Goal: Task Accomplishment & Management: Complete application form

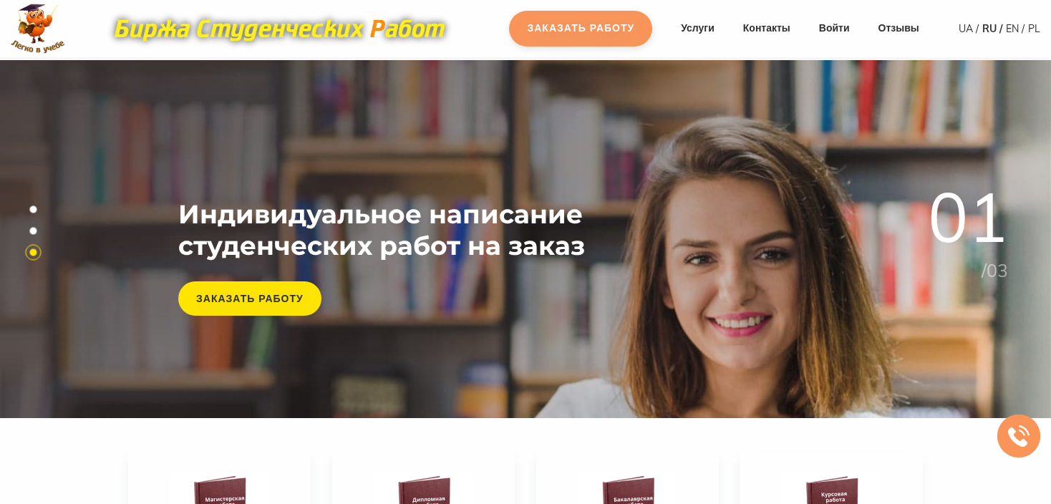
click at [589, 39] on link "Заказать работу" at bounding box center [580, 29] width 143 height 36
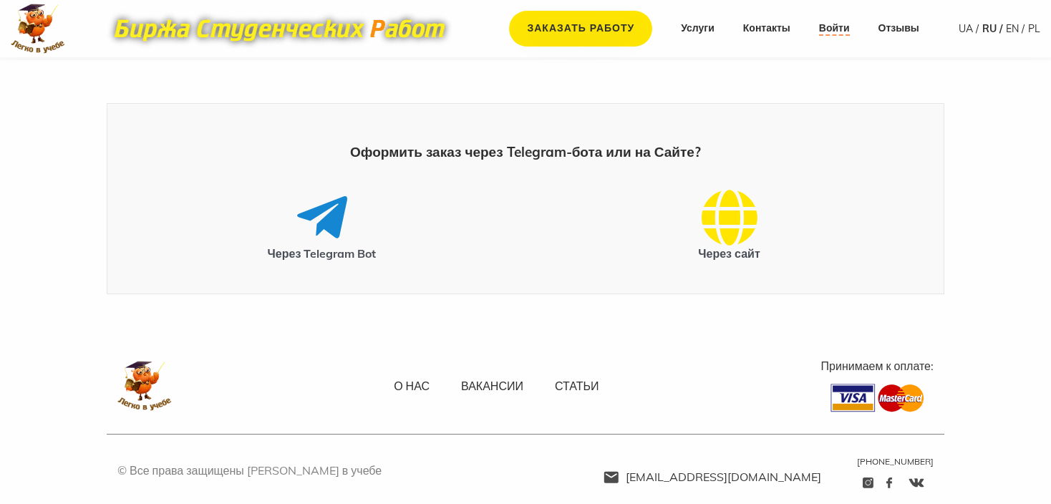
click at [826, 29] on link "Войти" at bounding box center [834, 28] width 31 height 14
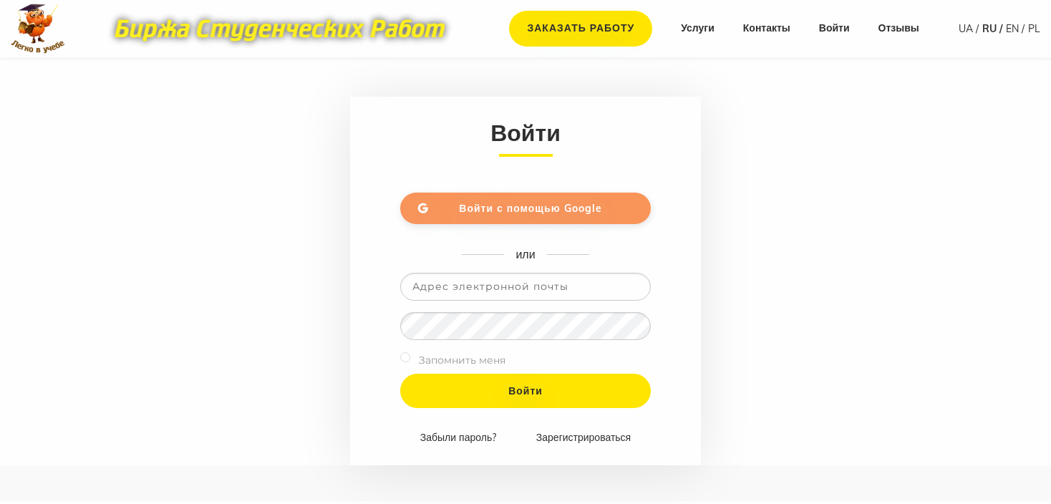
click at [531, 221] on link "Войти с помощью Google" at bounding box center [525, 209] width 251 height 32
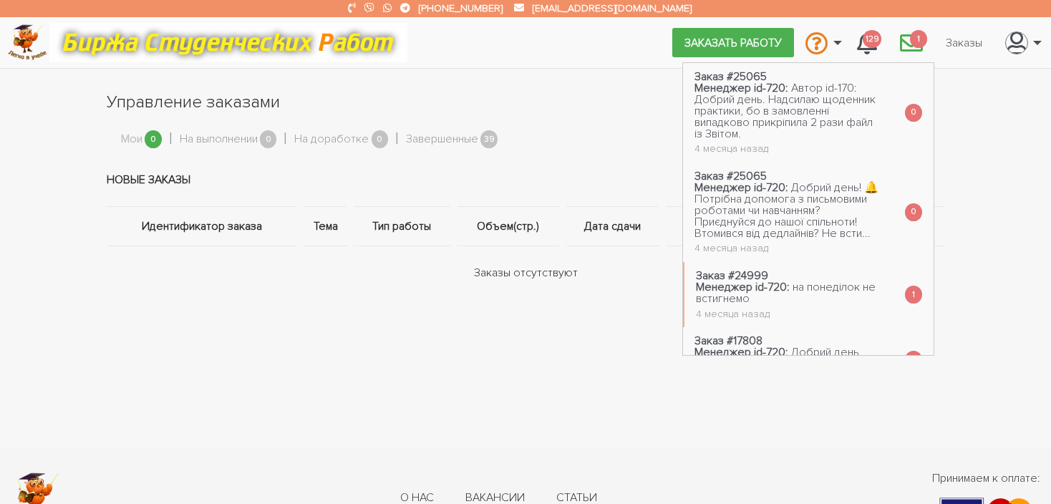
click at [907, 37] on icon "\a \a 1\a" at bounding box center [911, 43] width 23 height 23
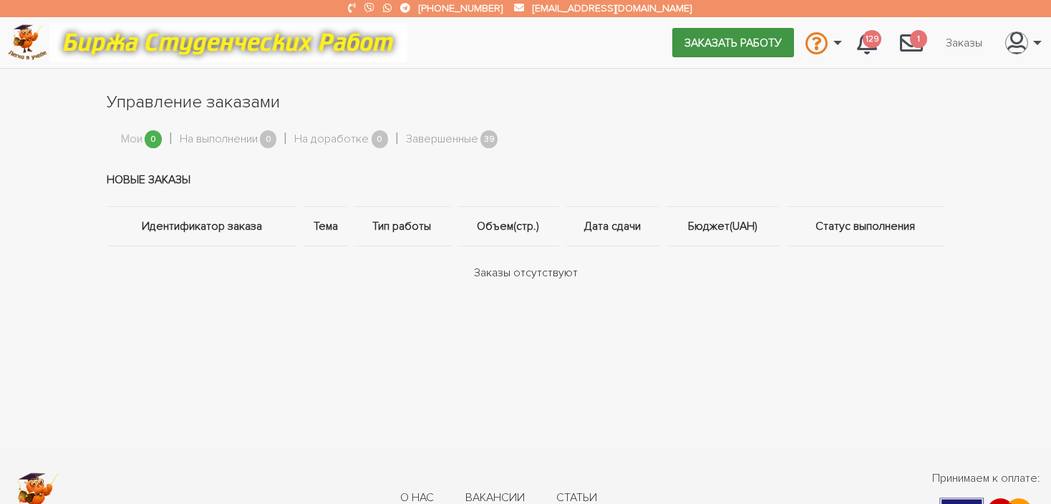
click at [718, 44] on link "Заказать работу" at bounding box center [733, 42] width 122 height 29
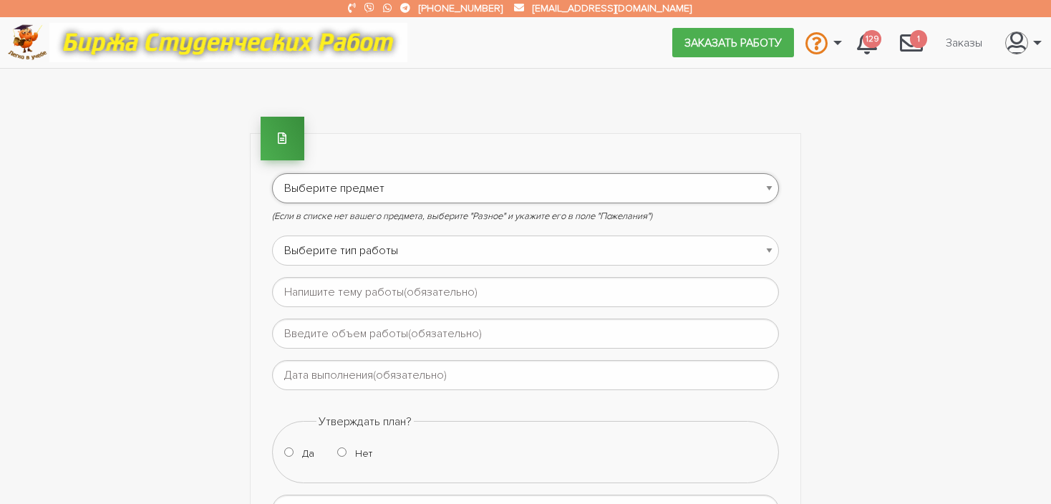
click at [624, 184] on select "Выберите предмет АПП (Автоматизация производственных процессов) Административно…" at bounding box center [525, 188] width 507 height 30
select select "84"
click at [272, 173] on select "Выберите предмет АПП (Автоматизация производственных процессов) Административно…" at bounding box center [525, 188] width 507 height 30
click at [397, 251] on select "Выберите тип работы Аннотация Бакалаврская Диплом Доклад Доработка работы Друго…" at bounding box center [525, 251] width 507 height 30
select select "13"
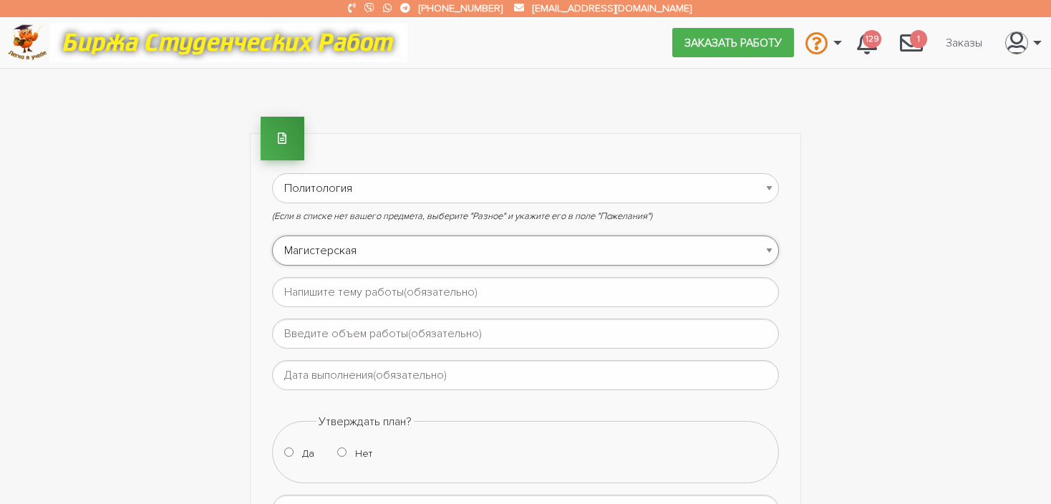
click at [272, 236] on select "Выберите тип работы Аннотация Бакалаврская Диплом Доклад Доработка работы Друго…" at bounding box center [525, 251] width 507 height 30
click at [315, 290] on input "text" at bounding box center [525, 292] width 507 height 30
paste input "Трансформація розуміння незалежності країни як складової державної політики Укр…"
type input "Трансформація розуміння незалежності країни як складової державної політики Укр…"
click at [362, 333] on input "text" at bounding box center [525, 334] width 507 height 30
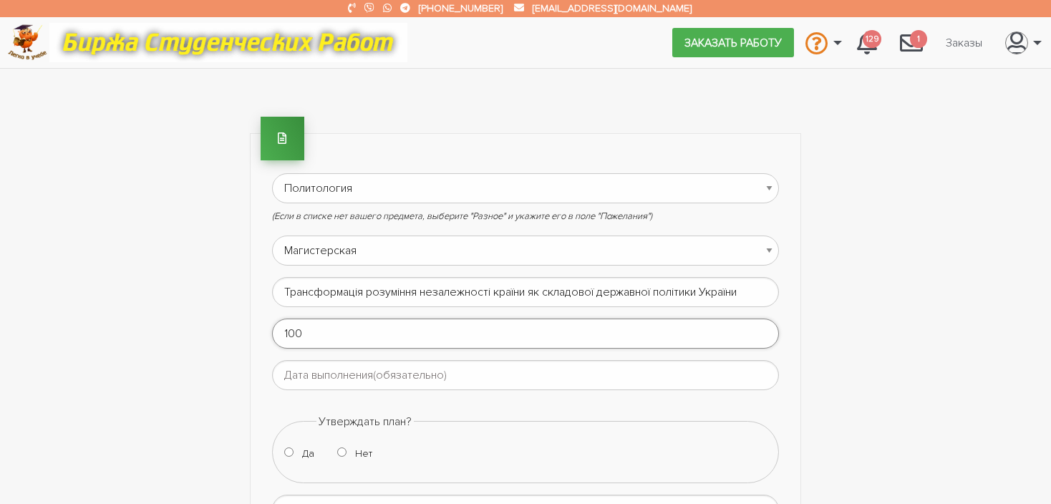
type input "100"
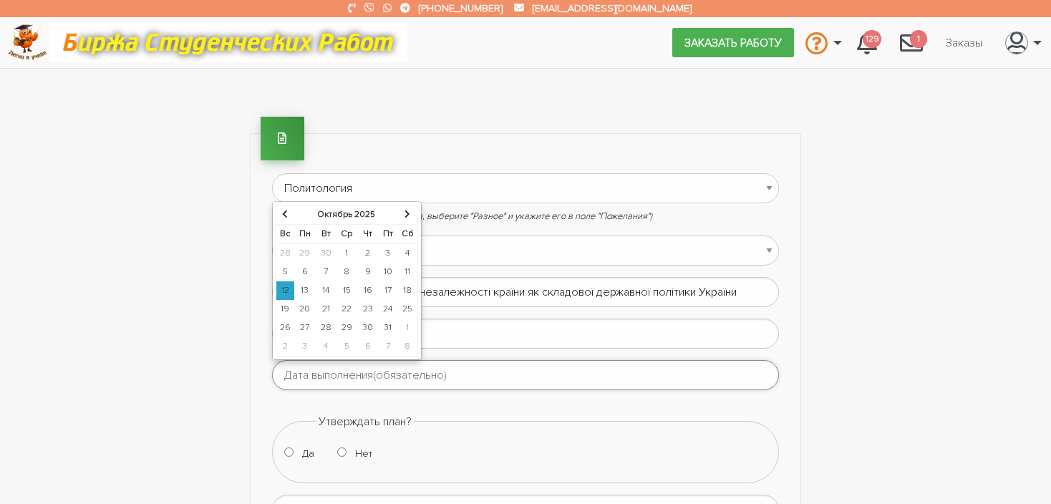
click at [352, 374] on input "text" at bounding box center [525, 375] width 507 height 30
click at [409, 213] on th at bounding box center [408, 214] width 20 height 19
click at [344, 271] on td "10" at bounding box center [346, 272] width 21 height 19
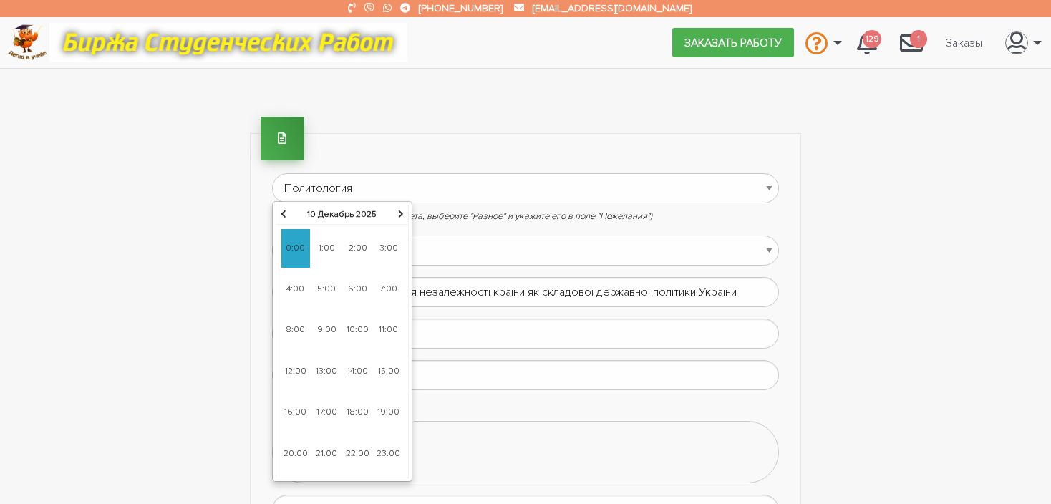
click at [357, 425] on span "18:00" at bounding box center [358, 412] width 29 height 39
type input "10-12-2025 18:00"
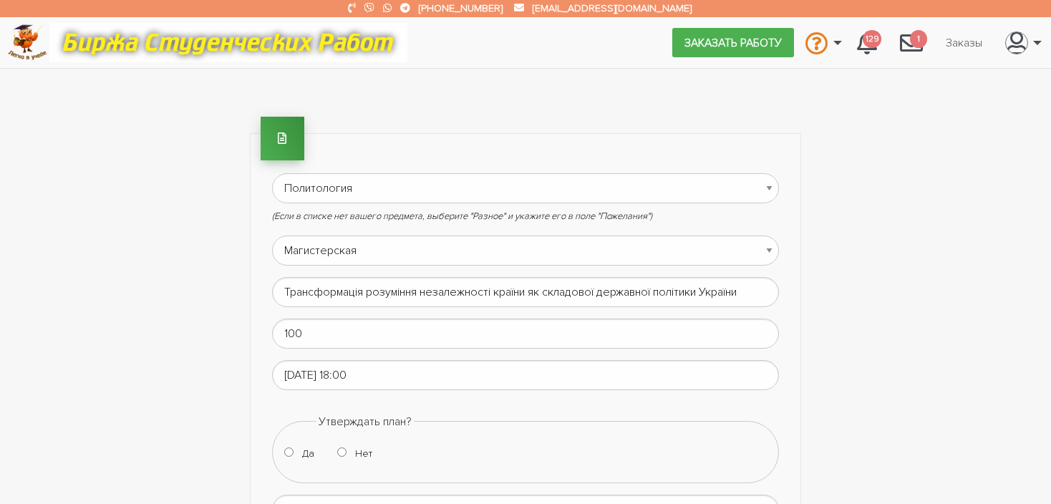
click at [411, 407] on form "Выберите предмет АПП (Автоматизация производственных процессов) Административно…" at bounding box center [525, 482] width 507 height 618
click at [286, 448] on input "Да" at bounding box center [288, 452] width 9 height 9
radio input "true"
click at [426, 400] on form "Выберите предмет АПП (Автоматизация производственных процессов) Административно…" at bounding box center [525, 482] width 507 height 618
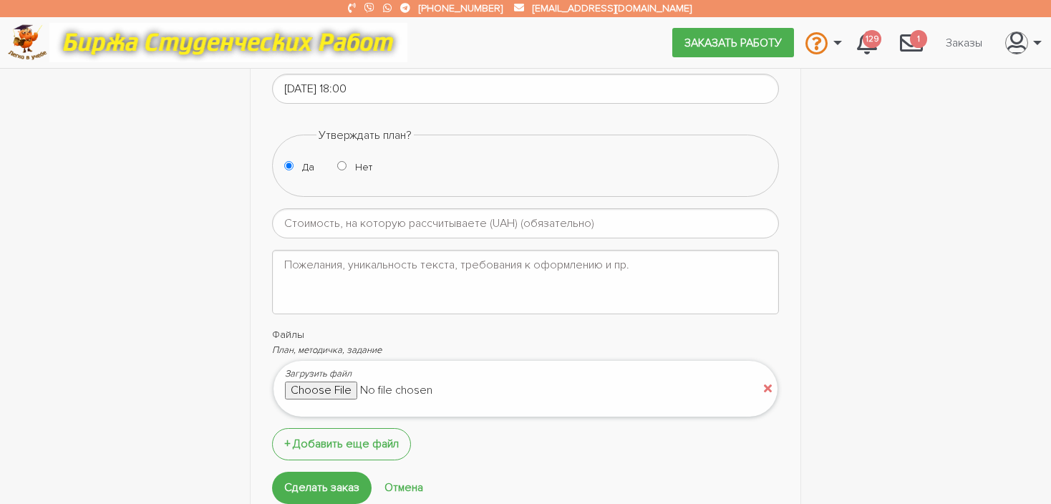
scroll to position [315, 0]
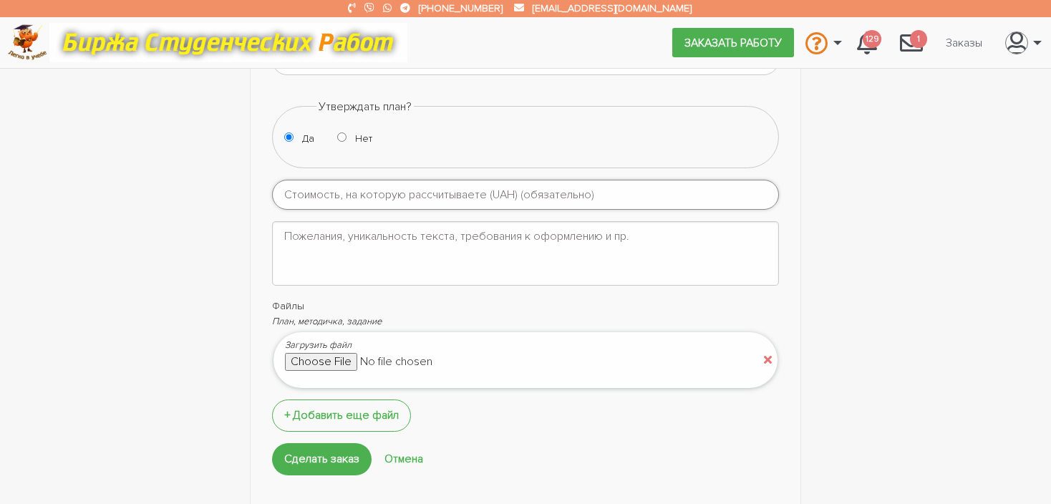
click at [506, 195] on input "number" at bounding box center [525, 195] width 507 height 30
type input "3000"
click at [326, 236] on textarea at bounding box center [525, 253] width 507 height 64
click at [776, 236] on textarea "Добрий день, потребую допомоги в написанні магіст.роботи. Робота буде зроблена …" at bounding box center [525, 253] width 507 height 64
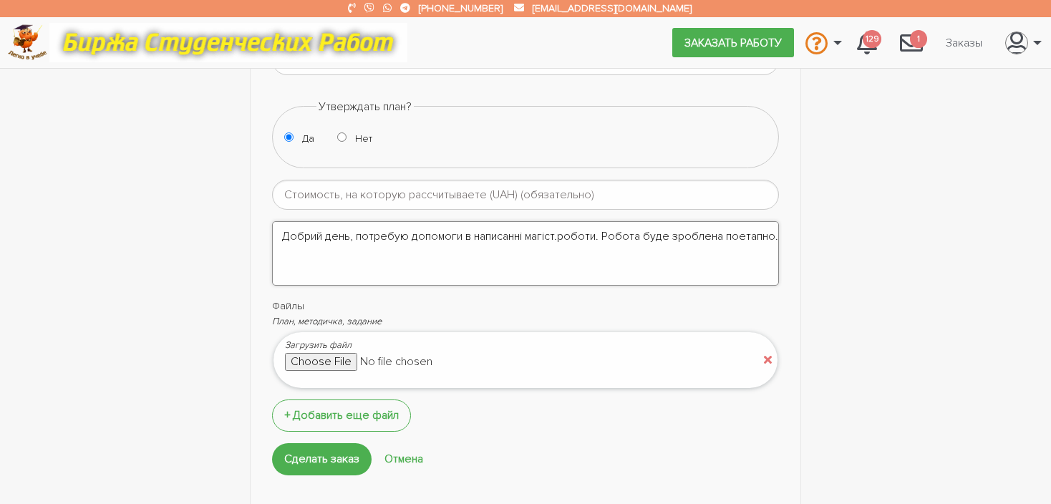
scroll to position [0, 1]
click at [366, 358] on input "file" at bounding box center [406, 361] width 243 height 17
click at [594, 234] on textarea "Добрий день, потребую допомоги в написанні магіст.роботи. Робота буде зроблена …" at bounding box center [525, 253] width 507 height 64
type textarea "Добрий день, потребую допомоги в написанні магіст.роботи від 0. Робота буде зро…"
click at [328, 465] on input "Сделать заказ" at bounding box center [322, 459] width 100 height 32
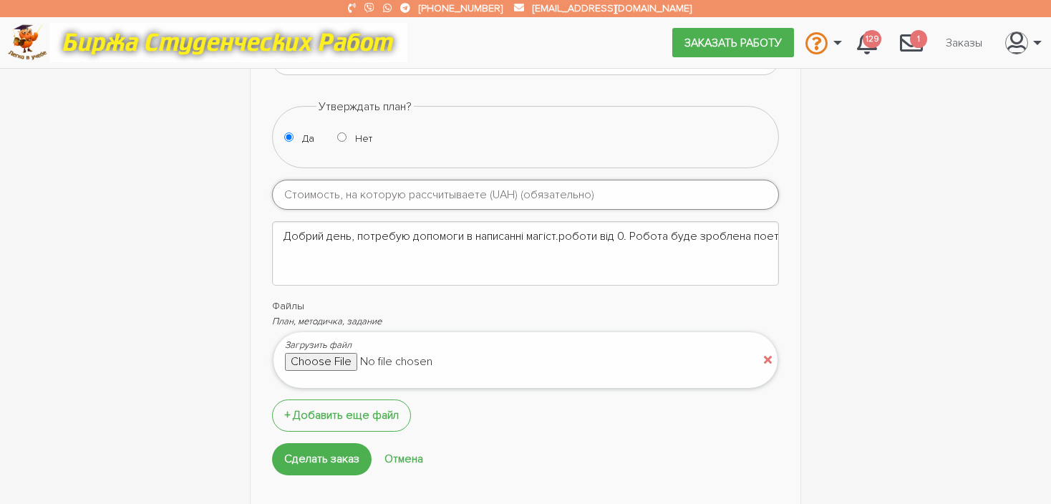
click at [420, 193] on input "number" at bounding box center [525, 195] width 507 height 30
click at [311, 190] on input "number" at bounding box center [525, 195] width 507 height 30
click at [506, 225] on textarea "Добрий день, потребую допомоги в написанні магіст.роботи від 0. Робота буде зро…" at bounding box center [525, 253] width 507 height 64
click at [753, 193] on input "number" at bounding box center [525, 195] width 507 height 30
click at [767, 195] on input "-1" at bounding box center [525, 195] width 507 height 30
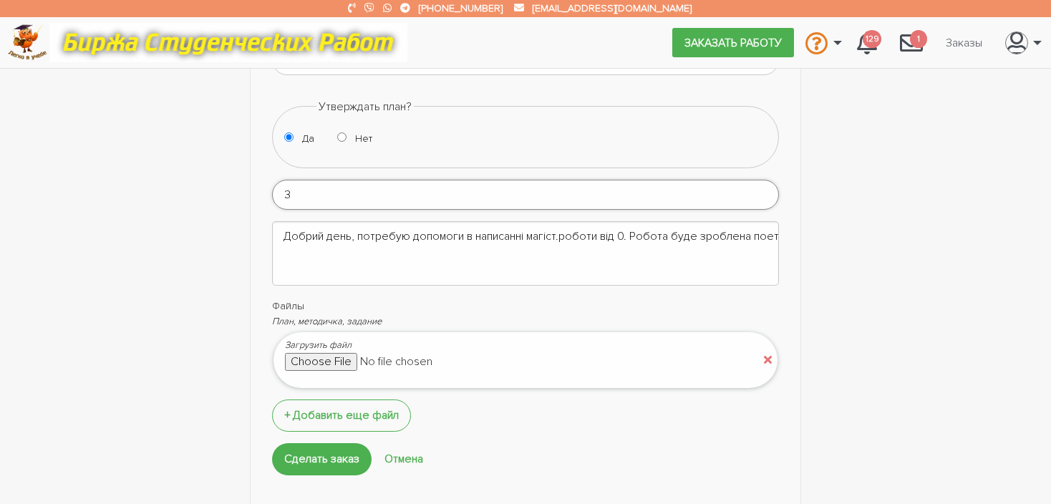
click at [766, 188] on input "3" at bounding box center [525, 195] width 507 height 30
click at [766, 188] on input "4" at bounding box center [525, 195] width 507 height 30
click at [766, 188] on input "5" at bounding box center [525, 195] width 507 height 30
click at [766, 188] on input "6" at bounding box center [525, 195] width 507 height 30
click at [766, 188] on input "7" at bounding box center [525, 195] width 507 height 30
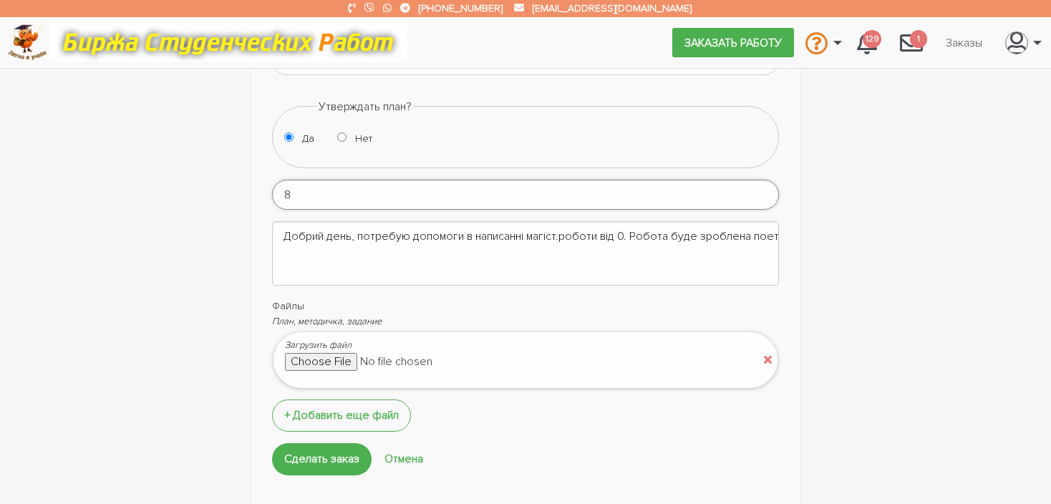
click at [766, 188] on input "8" at bounding box center [525, 195] width 507 height 30
click at [766, 188] on input "9" at bounding box center [525, 195] width 507 height 30
click at [766, 188] on input "10" at bounding box center [525, 195] width 507 height 30
click at [766, 188] on input "11" at bounding box center [525, 195] width 507 height 30
click at [766, 188] on input "12" at bounding box center [525, 195] width 507 height 30
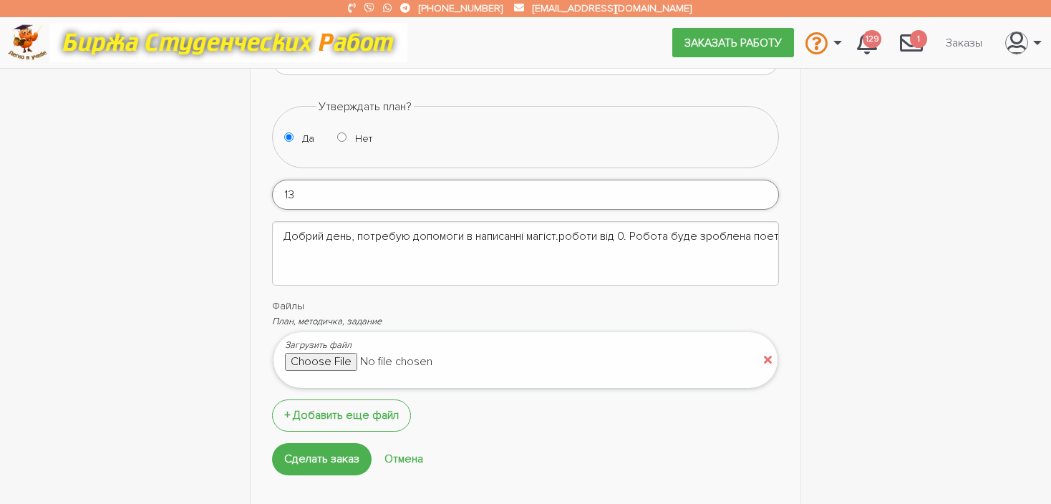
click at [766, 188] on input "13" at bounding box center [525, 195] width 507 height 30
click at [766, 188] on input "14" at bounding box center [525, 195] width 507 height 30
click at [766, 188] on input "15" at bounding box center [525, 195] width 507 height 30
click at [766, 188] on input "16" at bounding box center [525, 195] width 507 height 30
click at [766, 188] on input "17" at bounding box center [525, 195] width 507 height 30
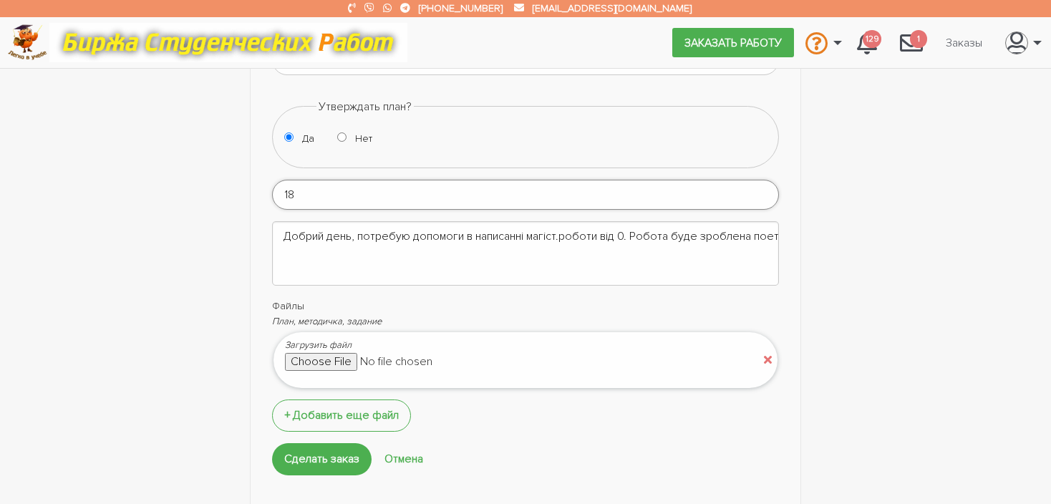
click at [766, 188] on input "18" at bounding box center [525, 195] width 507 height 30
click at [766, 188] on input "19" at bounding box center [525, 195] width 507 height 30
click at [766, 188] on input "20" at bounding box center [525, 195] width 507 height 30
click at [766, 188] on input "21" at bounding box center [525, 195] width 507 height 30
type input "2"
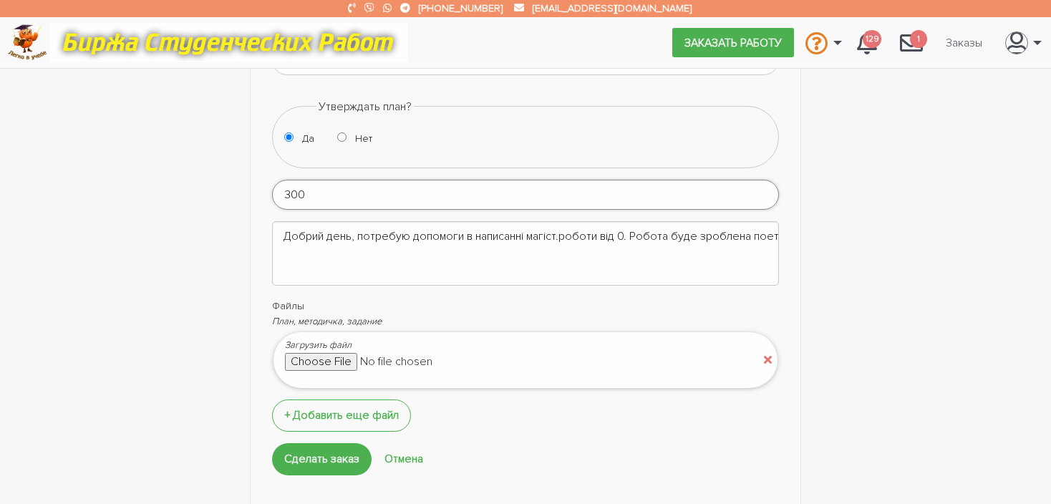
type input "3000"
click at [311, 448] on input "Сделать заказ" at bounding box center [322, 459] width 100 height 32
click at [767, 189] on input "1" at bounding box center [525, 195] width 507 height 30
click at [767, 189] on input "2" at bounding box center [525, 195] width 507 height 30
click at [767, 189] on input "3" at bounding box center [525, 195] width 507 height 30
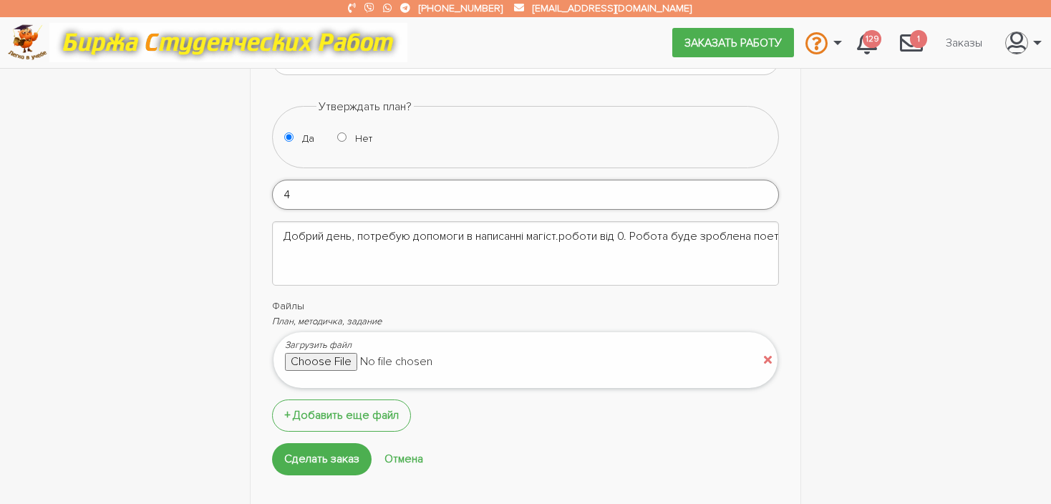
click at [767, 189] on input "4" at bounding box center [525, 195] width 507 height 30
click at [767, 189] on input "5" at bounding box center [525, 195] width 507 height 30
click at [767, 189] on input "6" at bounding box center [525, 195] width 507 height 30
click at [767, 189] on input "7" at bounding box center [525, 195] width 507 height 30
click at [767, 189] on input "8" at bounding box center [525, 195] width 507 height 30
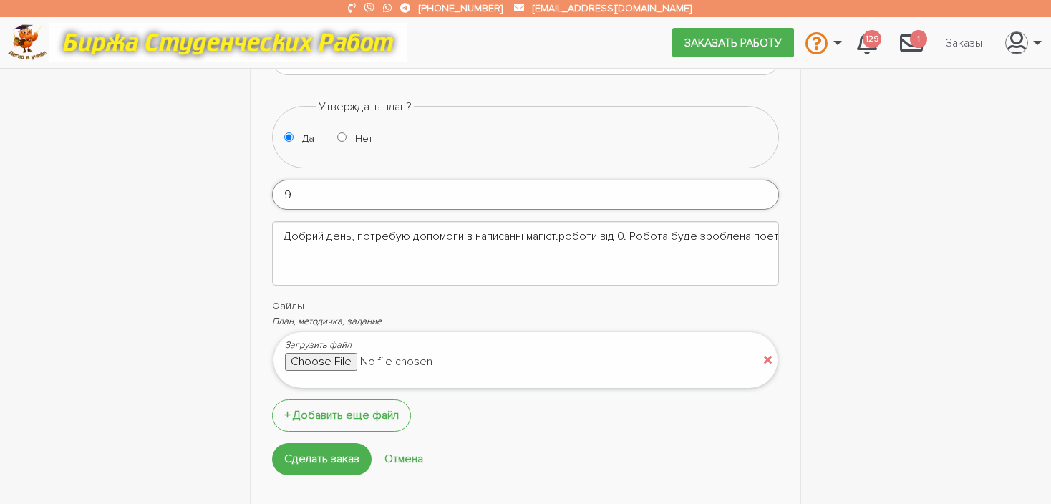
click at [767, 189] on input "9" at bounding box center [525, 195] width 507 height 30
click at [767, 189] on input "10" at bounding box center [525, 195] width 507 height 30
click at [767, 189] on input "11" at bounding box center [525, 195] width 507 height 30
click at [767, 189] on input "12" at bounding box center [525, 195] width 507 height 30
click at [767, 189] on input "13" at bounding box center [525, 195] width 507 height 30
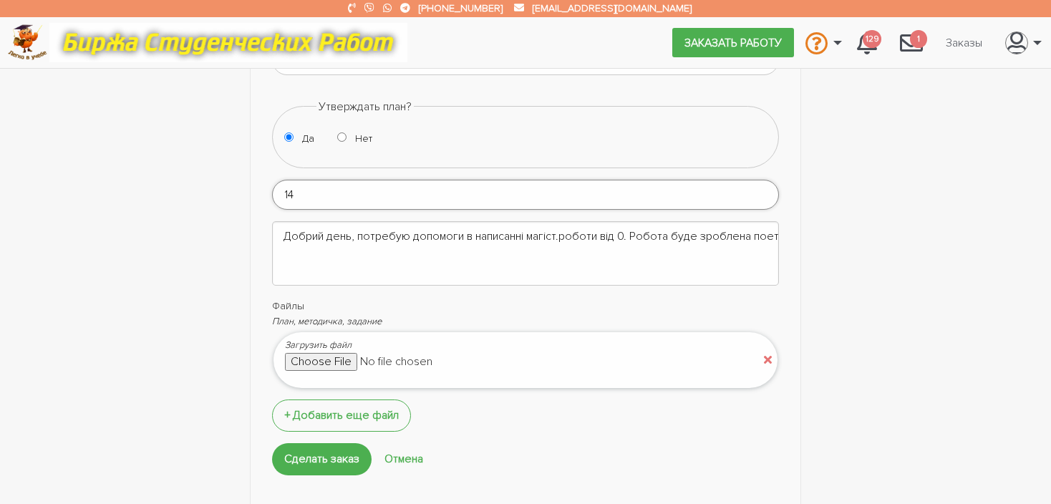
click at [767, 189] on input "14" at bounding box center [525, 195] width 507 height 30
click at [767, 189] on input "15" at bounding box center [525, 195] width 507 height 30
click at [767, 189] on input "16" at bounding box center [525, 195] width 507 height 30
click at [767, 189] on input "17" at bounding box center [525, 195] width 507 height 30
click at [767, 187] on input "18" at bounding box center [525, 195] width 507 height 30
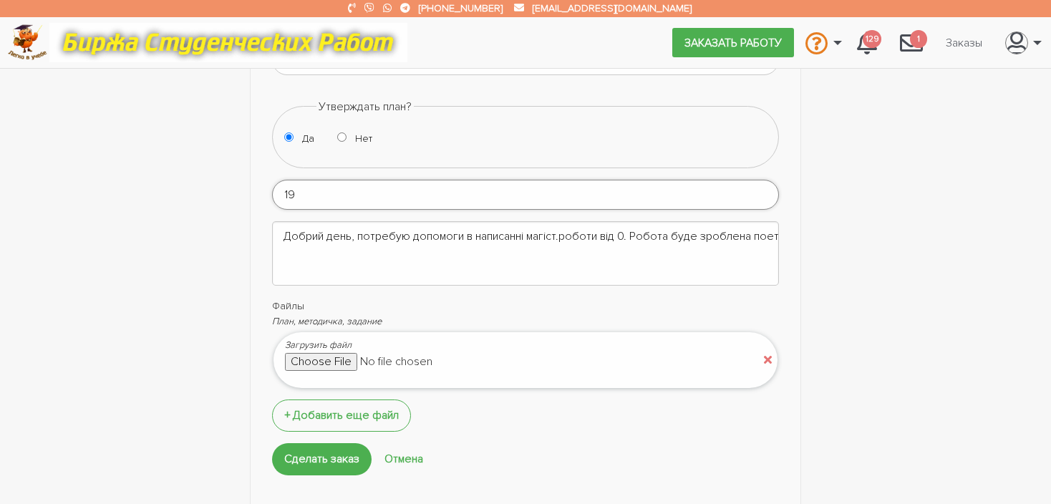
click at [767, 187] on input "19" at bounding box center [525, 195] width 507 height 30
click at [767, 187] on input "20" at bounding box center [525, 195] width 507 height 30
click at [767, 187] on input "21" at bounding box center [525, 195] width 507 height 30
click at [767, 187] on input "22" at bounding box center [525, 195] width 507 height 30
click at [767, 187] on input "23" at bounding box center [525, 195] width 507 height 30
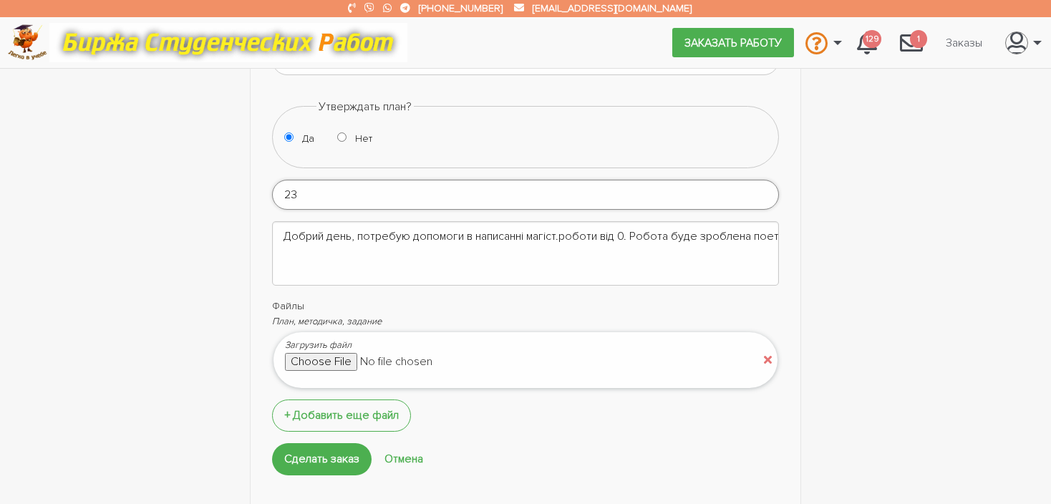
type input "2"
type input "4000"
click at [329, 463] on input "Сделать заказ" at bounding box center [322, 459] width 100 height 32
